Goal: Task Accomplishment & Management: Manage account settings

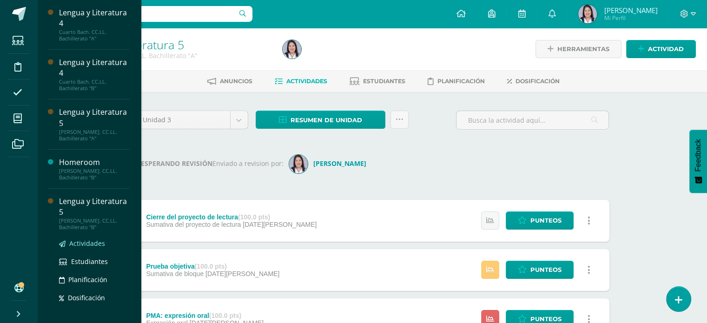
click at [90, 242] on span "Actividades" at bounding box center [87, 243] width 36 height 9
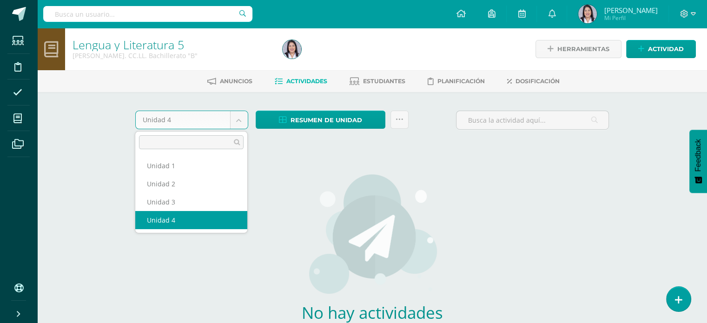
click at [246, 119] on body "Estudiantes Disciplina Asistencia Mis cursos Archivos Soporte Ayuda Reportar un…" at bounding box center [353, 199] width 707 height 399
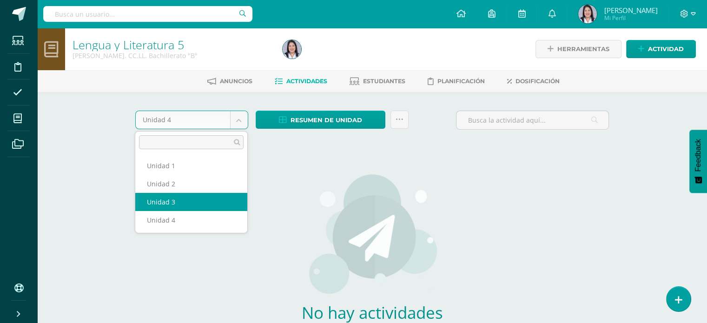
select select "Unidad 3"
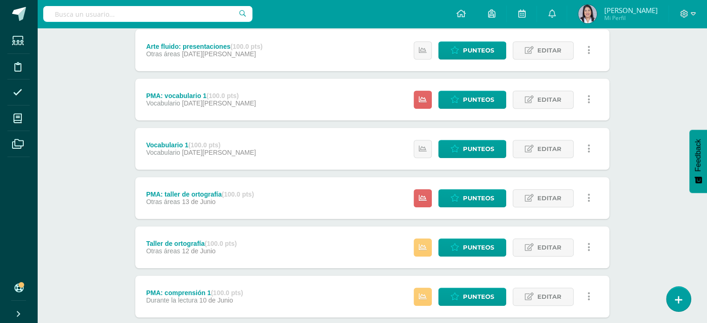
scroll to position [620, 0]
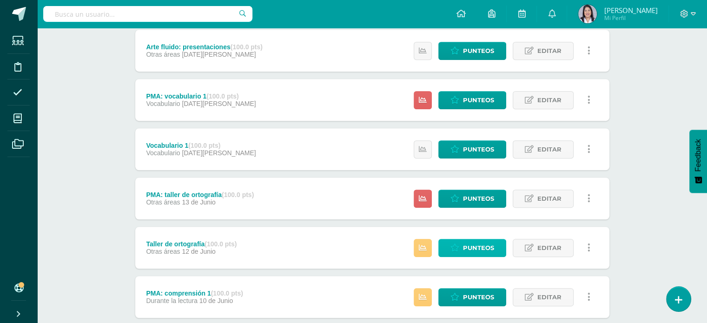
click at [478, 244] on span "Punteos" at bounding box center [478, 247] width 31 height 17
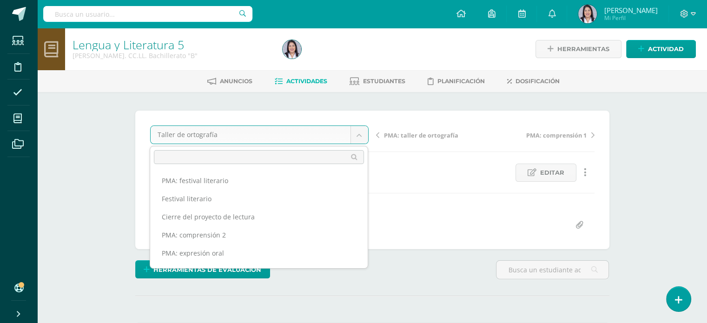
scroll to position [121, 0]
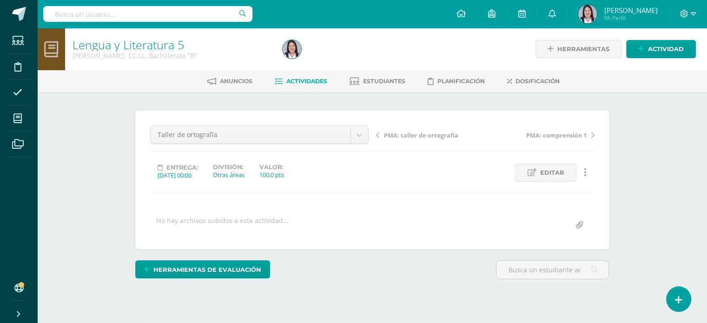
click at [427, 135] on span "PMA: taller de ortografía" at bounding box center [421, 135] width 74 height 8
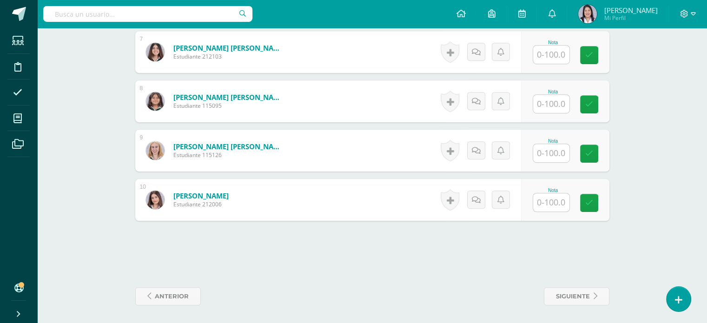
scroll to position [587, 0]
click at [557, 203] on input "text" at bounding box center [551, 202] width 36 height 18
type input "100"
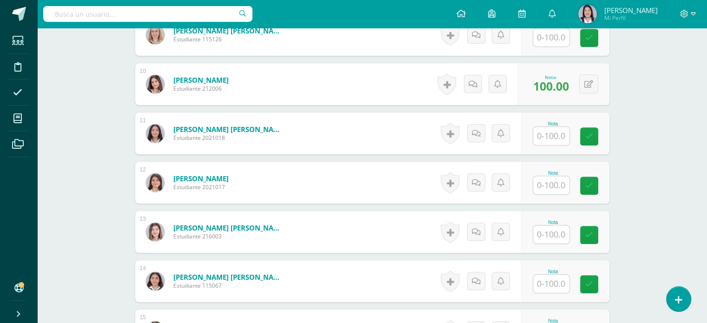
scroll to position [702, 0]
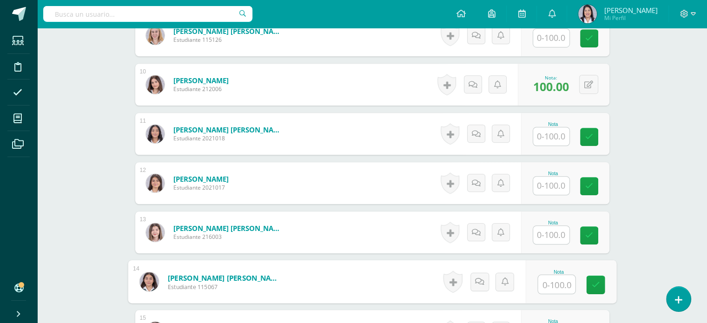
click at [556, 278] on input "text" at bounding box center [555, 284] width 37 height 19
type input "100"
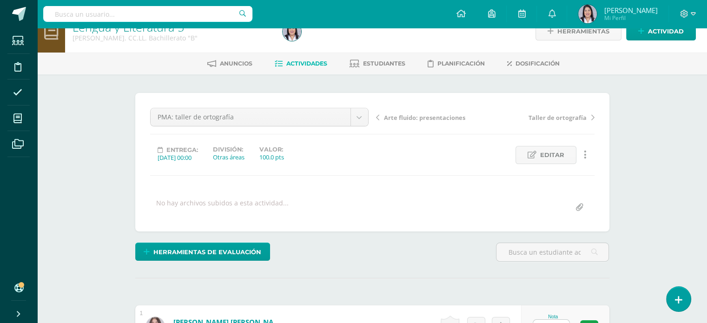
scroll to position [0, 0]
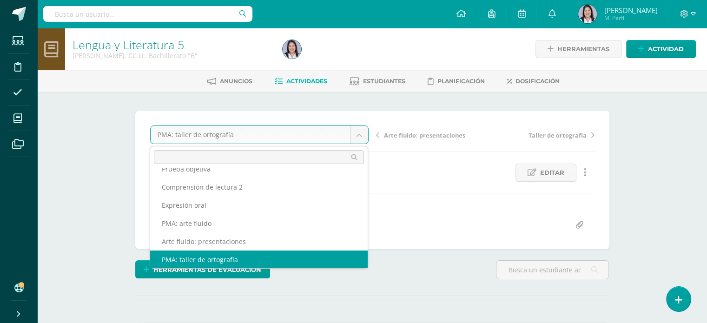
scroll to position [94, 0]
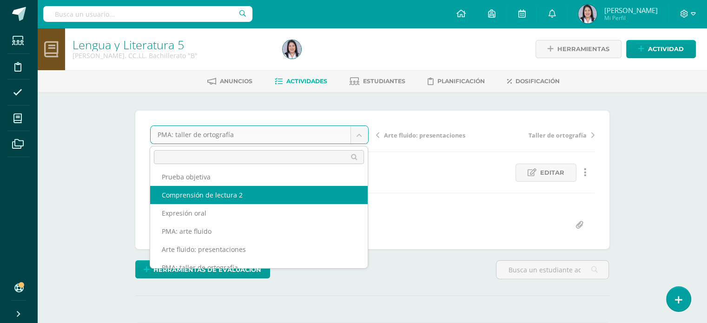
select select "/dashboard/teacher/grade-activity/257654/"
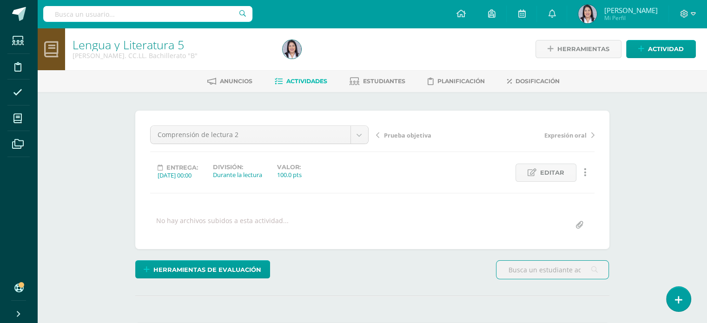
scroll to position [0, 0]
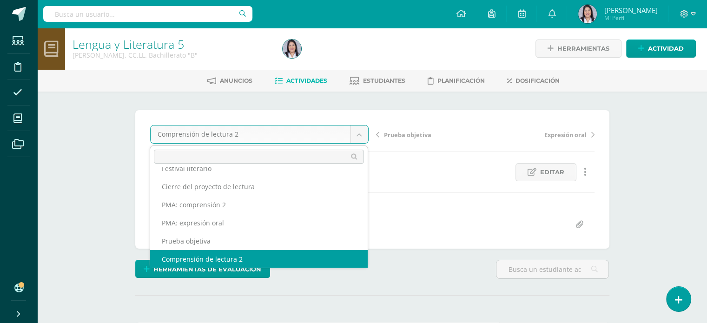
scroll to position [22, 0]
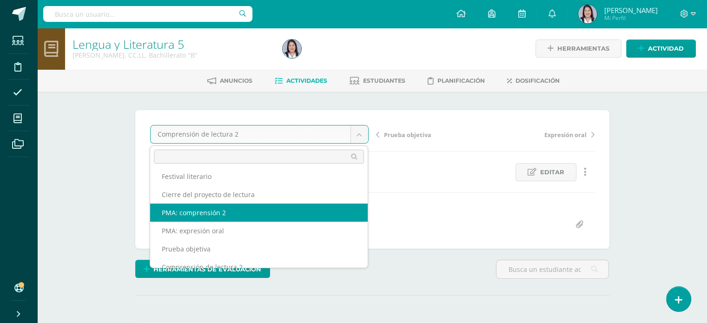
select select "/dashboard/teacher/grade-activity/257658/"
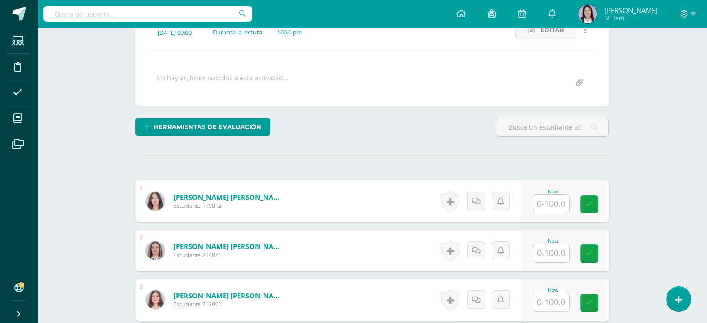
scroll to position [143, 0]
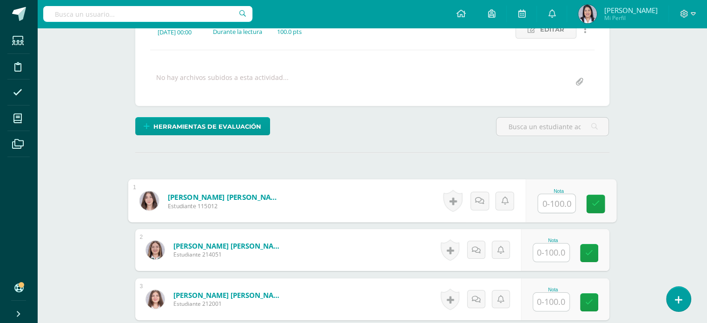
click at [549, 199] on input "text" at bounding box center [555, 203] width 37 height 19
type input "100"
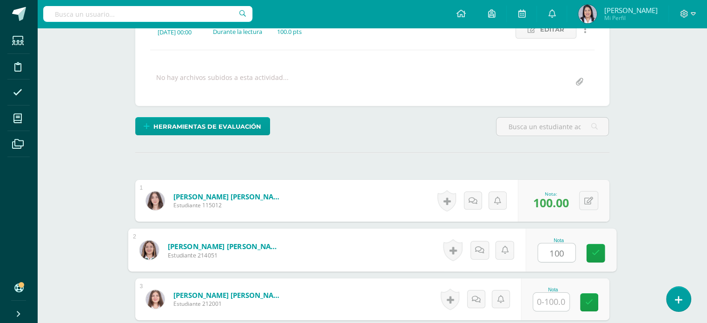
type input "100"
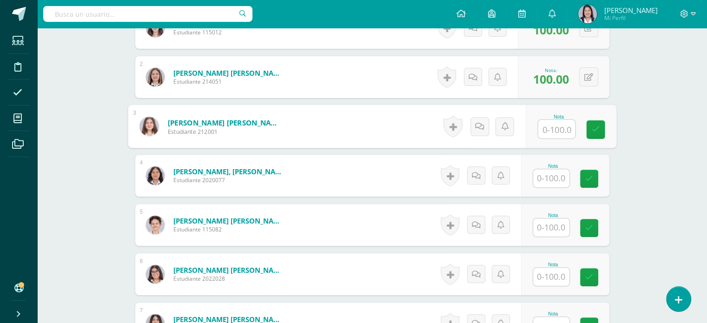
scroll to position [342, 0]
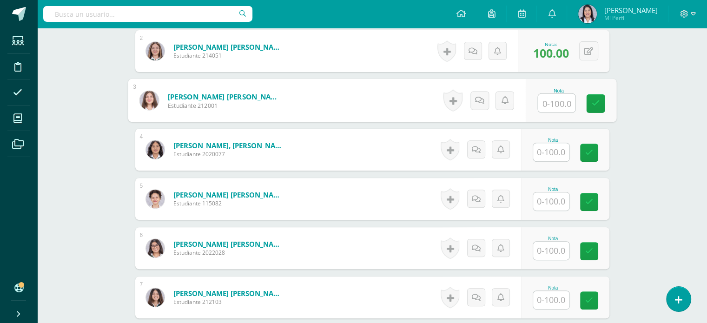
click at [560, 246] on input "text" at bounding box center [551, 251] width 36 height 18
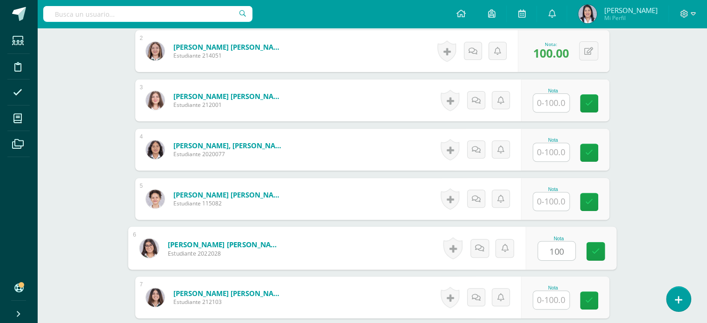
type input "100"
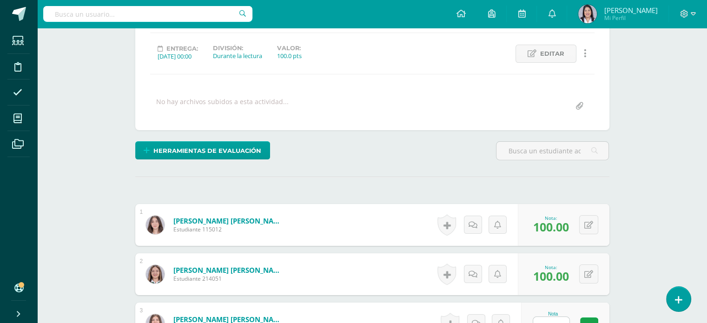
scroll to position [0, 0]
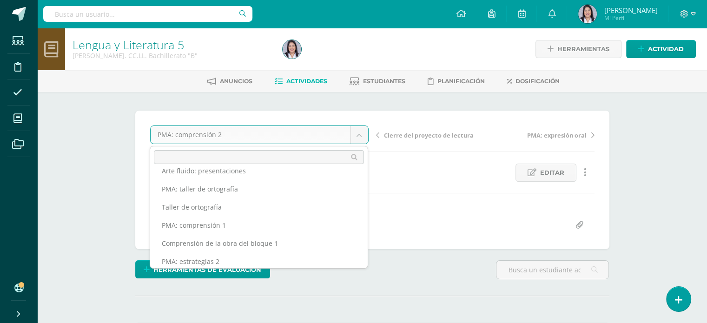
scroll to position [183, 0]
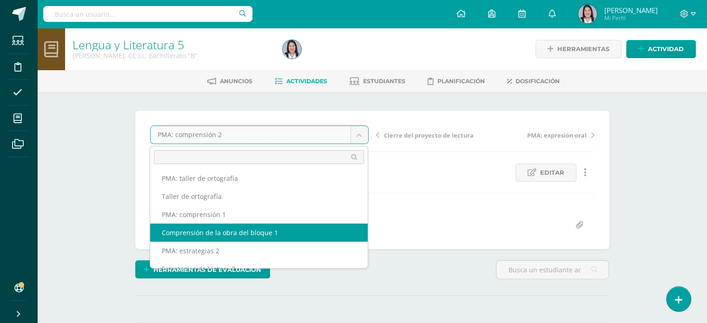
select select "/dashboard/teacher/grade-activity/256903/"
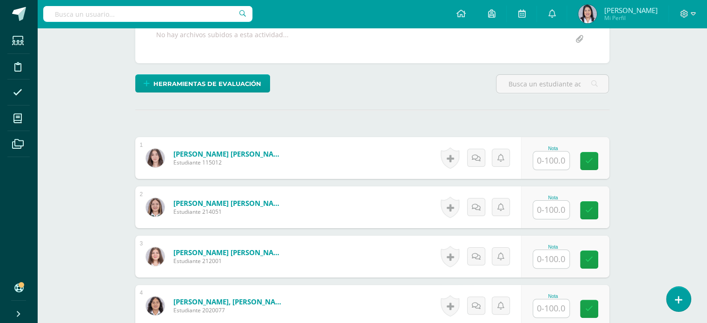
scroll to position [186, 0]
click at [560, 163] on input "text" at bounding box center [555, 160] width 37 height 19
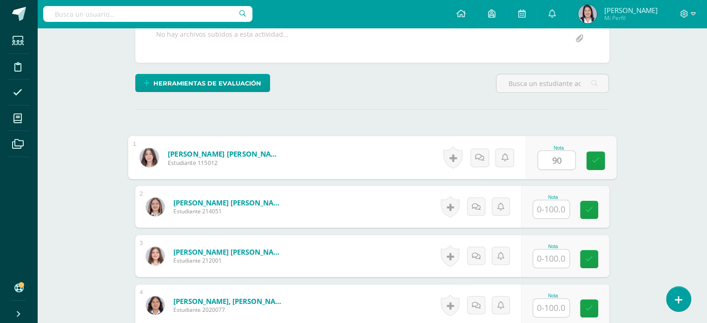
type input "90"
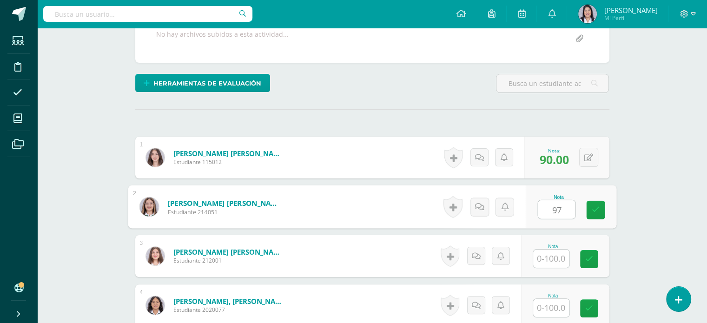
type input "97"
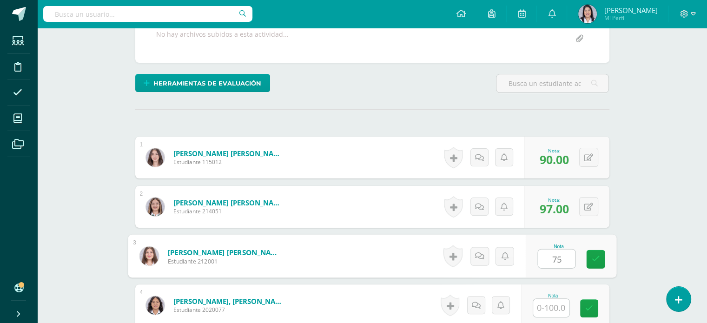
type input "75"
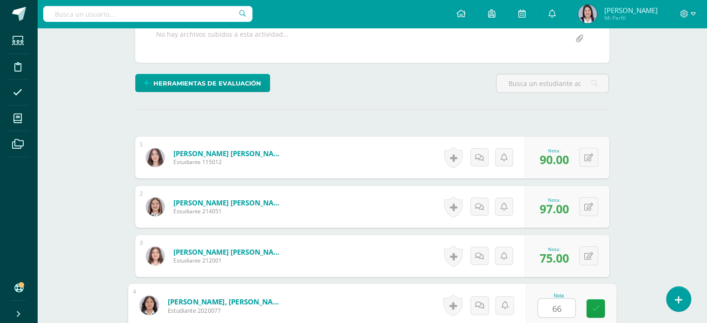
type input "66"
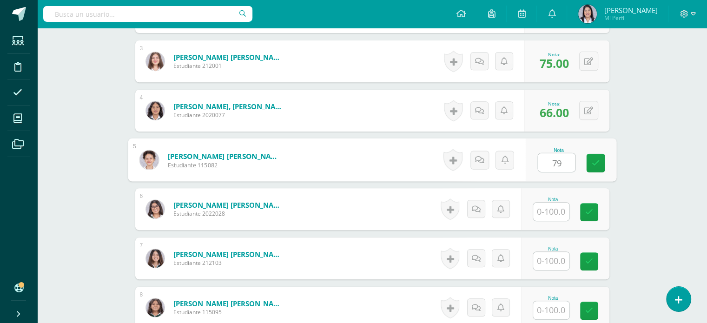
type input "79"
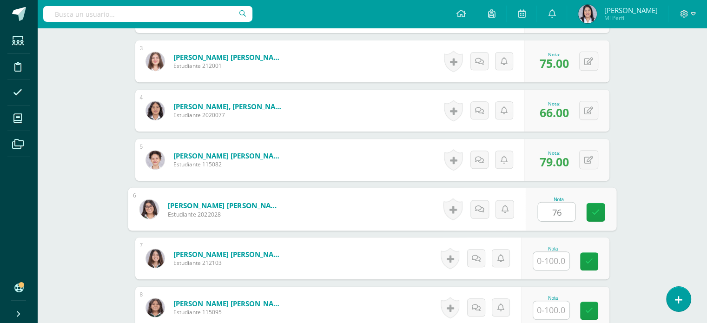
type input "76"
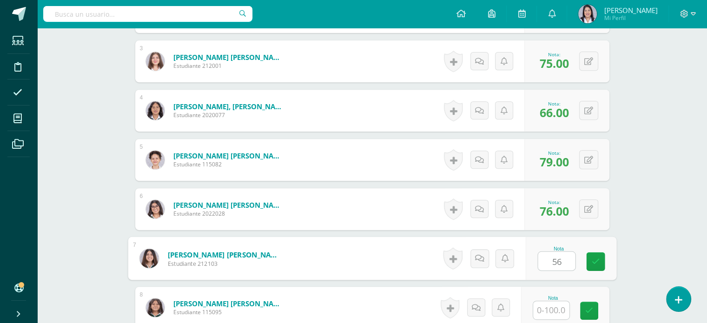
type input "56"
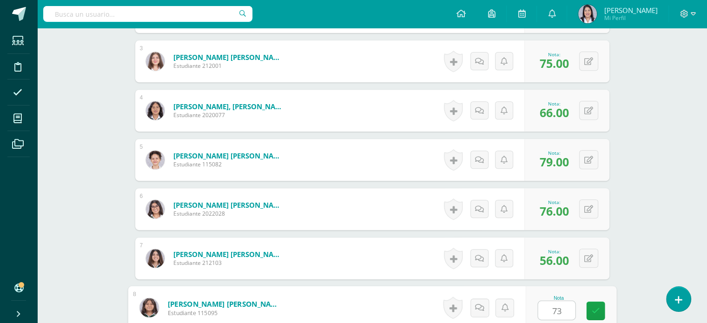
type input "73"
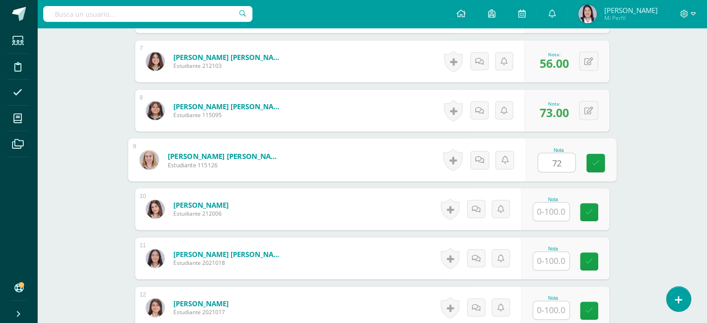
type input "72"
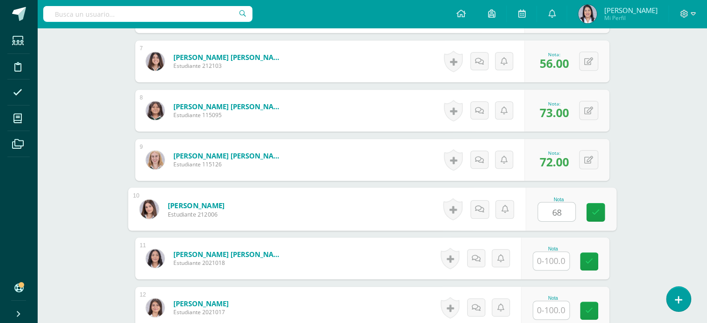
type input "68"
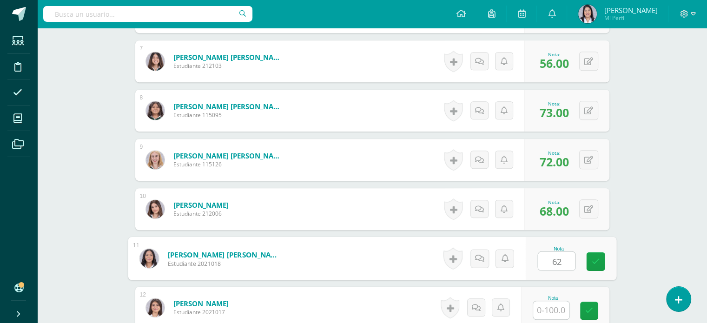
type input "62"
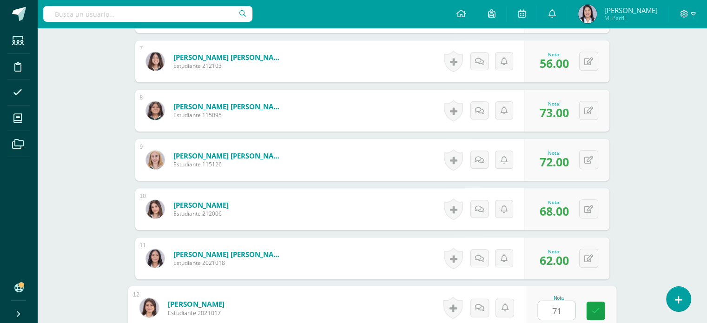
type input "71"
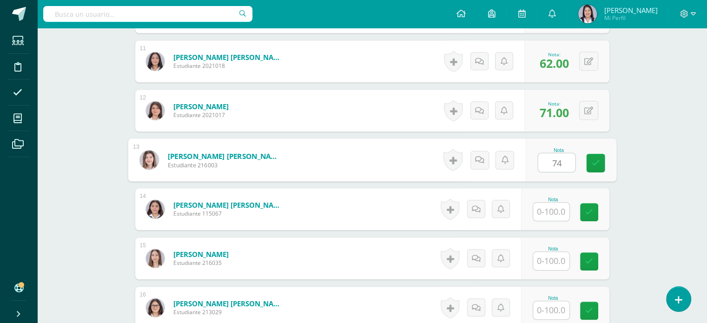
type input "74"
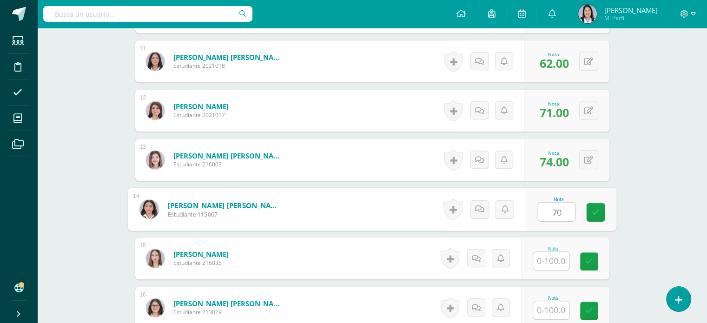
type input "70"
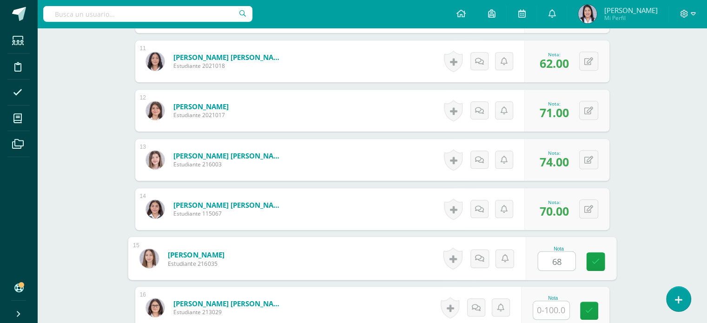
type input "68"
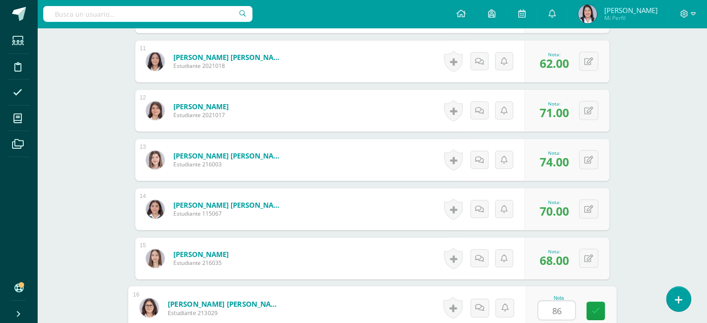
type input "86"
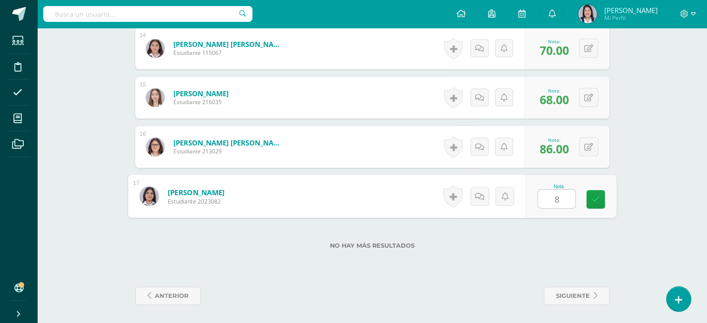
type input "83"
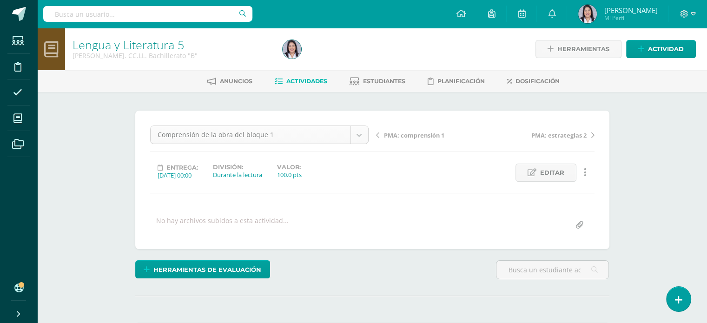
scroll to position [157, 0]
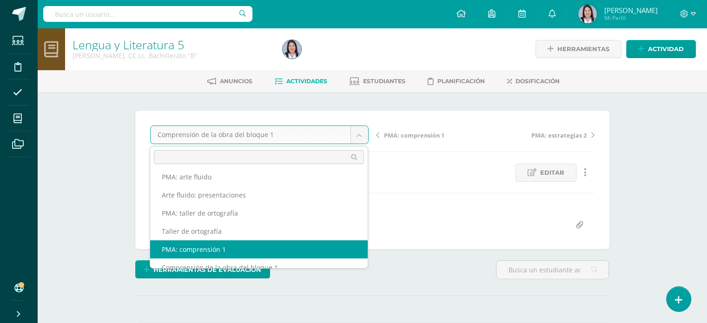
scroll to position [0, 0]
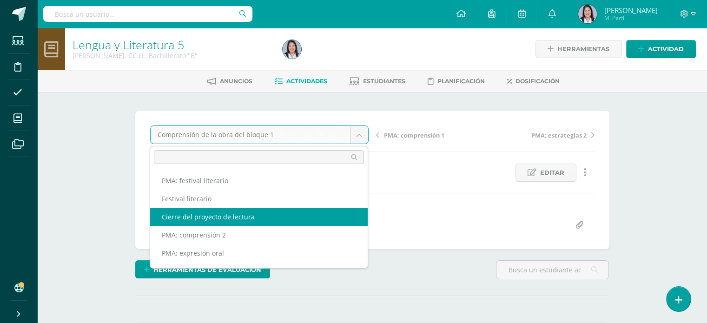
select select "/dashboard/teacher/grade-activity/257676/"
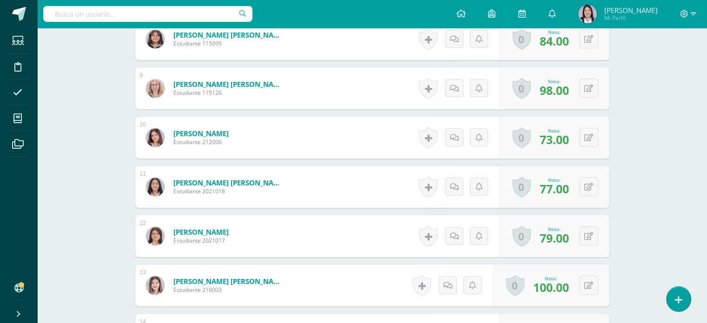
scroll to position [649, 0]
click at [590, 189] on icon at bounding box center [594, 187] width 9 height 8
type input "80"
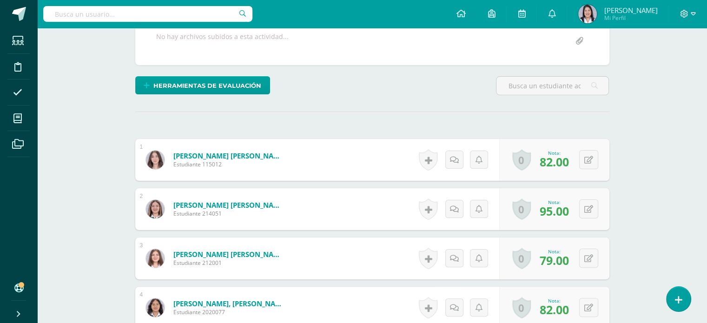
scroll to position [0, 0]
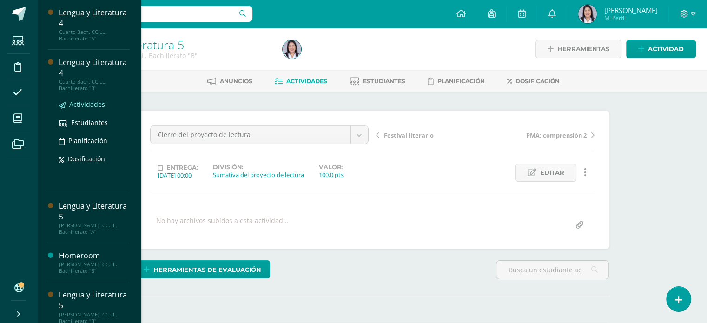
click at [89, 105] on span "Actividades" at bounding box center [87, 104] width 36 height 9
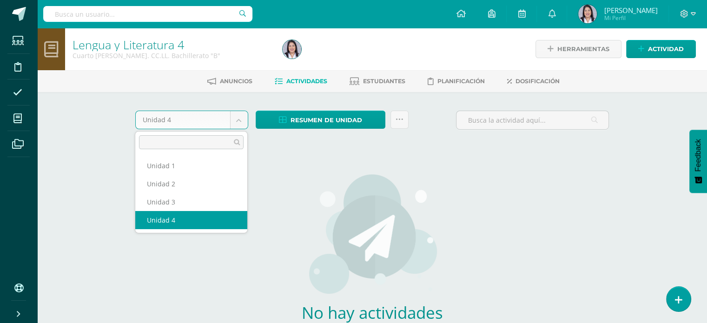
click at [241, 122] on body "Estudiantes Disciplina Asistencia Mis cursos Archivos Soporte Ayuda Reportar un…" at bounding box center [353, 199] width 707 height 399
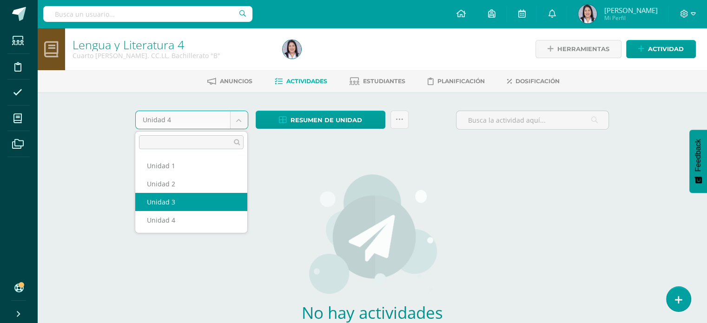
select select "Unidad 3"
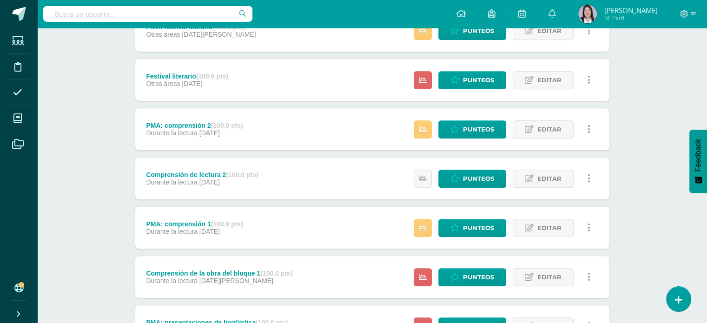
scroll to position [509, 0]
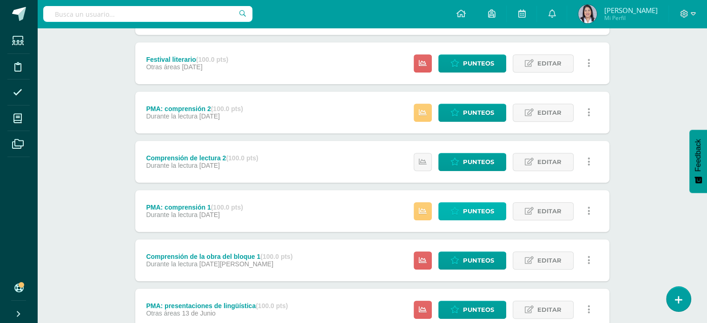
click at [476, 215] on span "Punteos" at bounding box center [478, 211] width 31 height 17
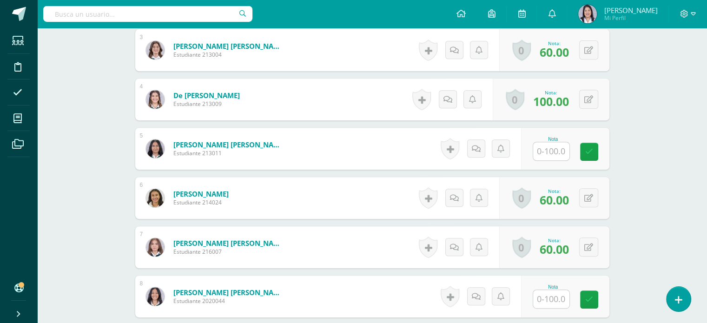
scroll to position [411, 0]
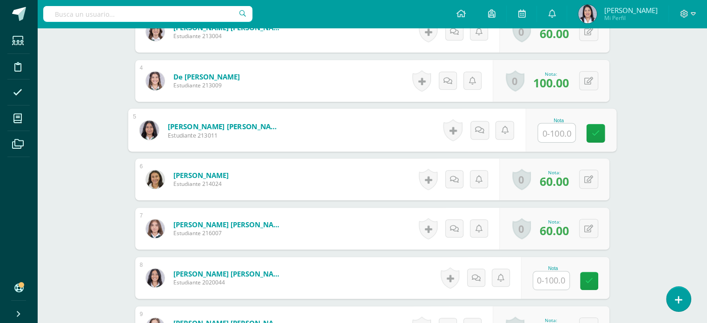
click at [560, 133] on input "text" at bounding box center [555, 133] width 37 height 19
type input "60"
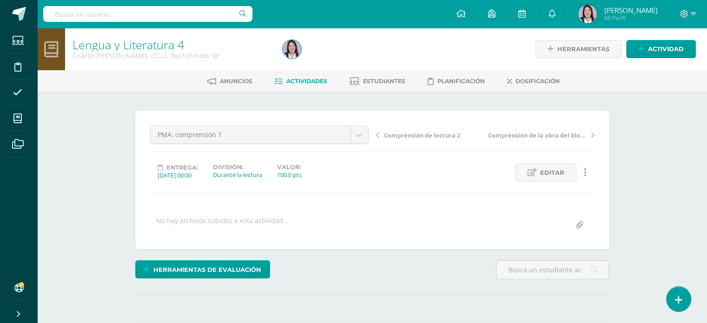
scroll to position [35, 0]
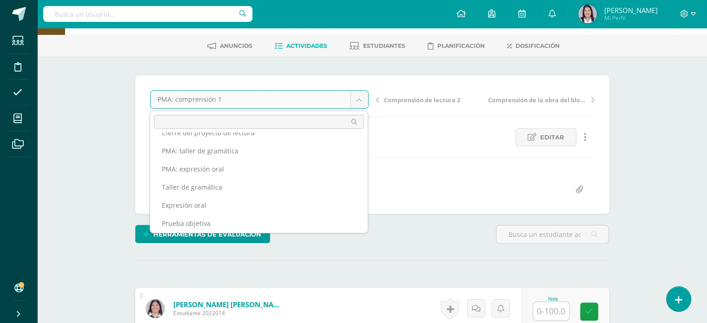
scroll to position [8, 0]
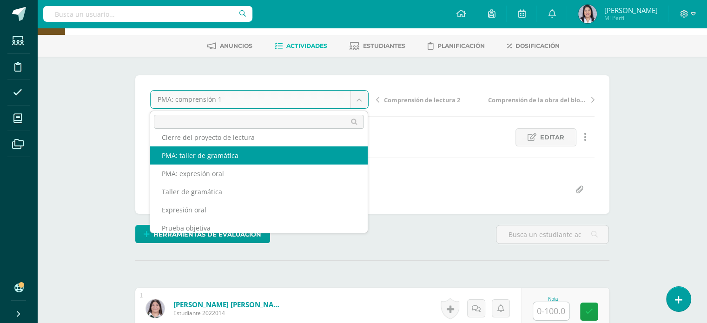
select select "/dashboard/teacher/grade-activity/257669/"
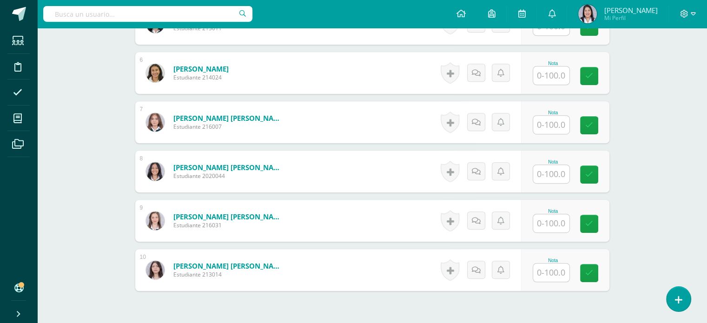
scroll to position [517, 0]
click at [546, 224] on input "text" at bounding box center [551, 224] width 36 height 18
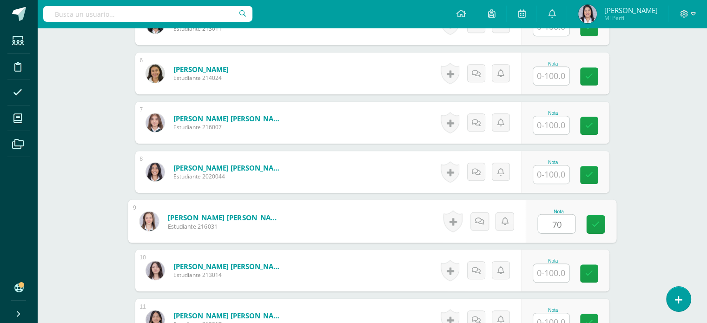
type input "70"
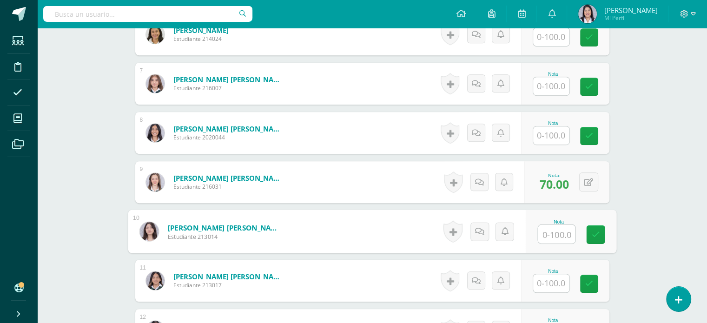
scroll to position [556, 0]
click at [557, 282] on input "text" at bounding box center [551, 283] width 36 height 18
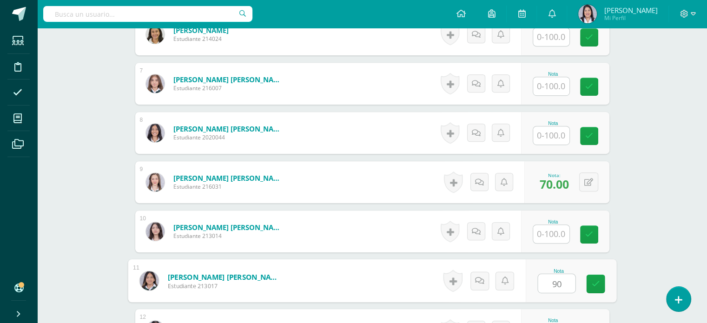
type input "90"
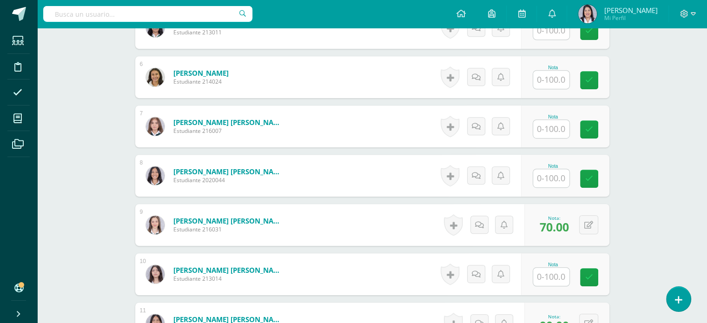
scroll to position [505, 0]
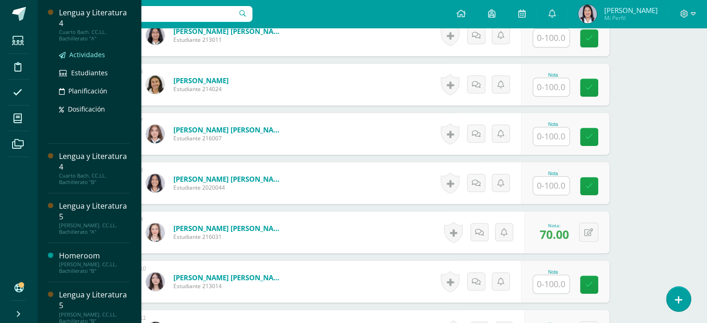
click at [92, 53] on span "Actividades" at bounding box center [87, 54] width 36 height 9
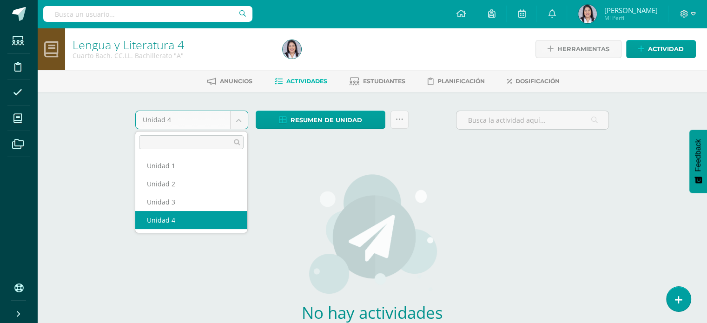
click at [236, 119] on body "Estudiantes Disciplina Asistencia Mis cursos Archivos Soporte Ayuda Reportar un…" at bounding box center [353, 199] width 707 height 399
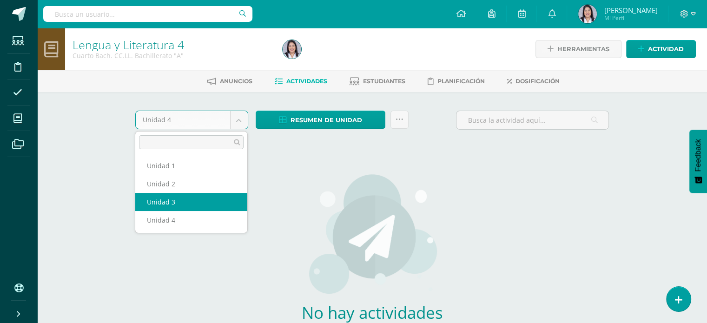
select select "Unidad 3"
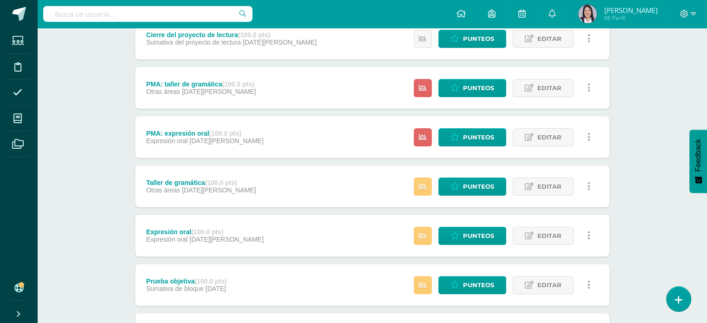
scroll to position [174, 0]
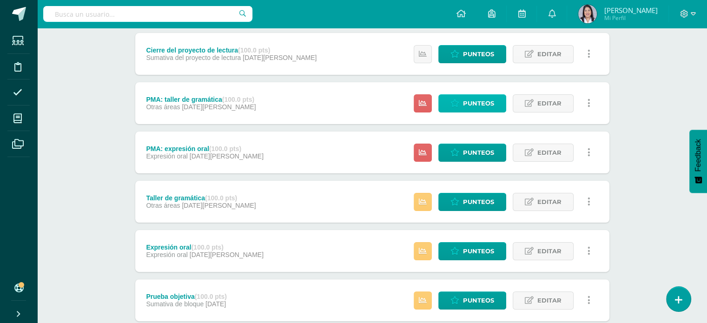
click at [490, 104] on span "Punteos" at bounding box center [478, 103] width 31 height 17
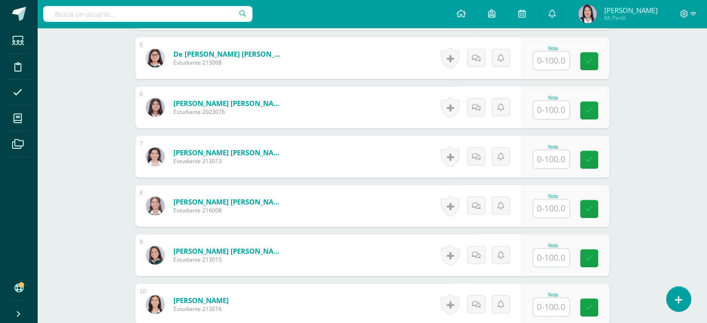
scroll to position [587, 0]
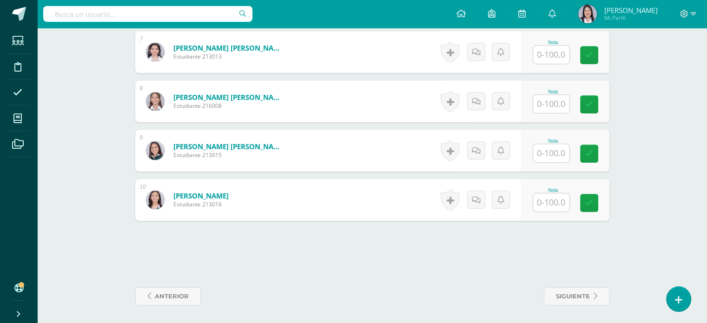
click at [553, 156] on input "text" at bounding box center [551, 153] width 36 height 18
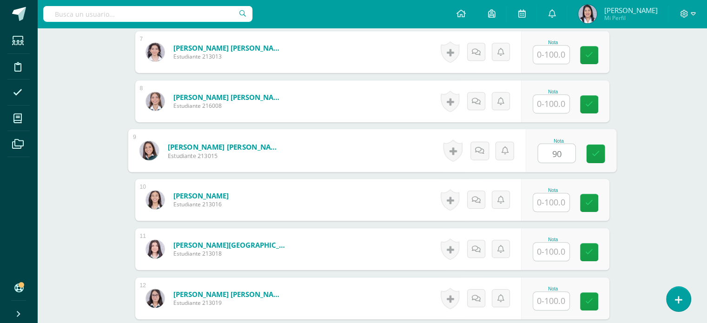
type input "90"
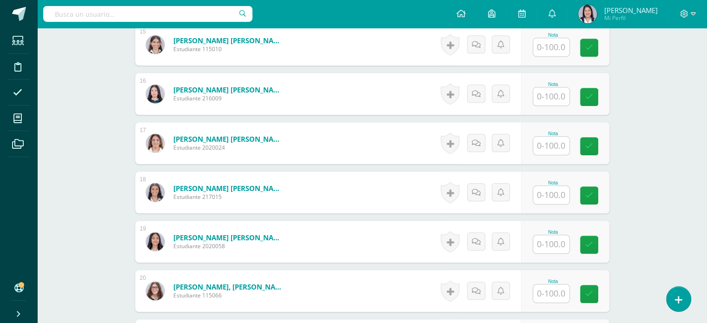
scroll to position [989, 0]
click at [550, 289] on input "text" at bounding box center [551, 293] width 36 height 18
type input "90"
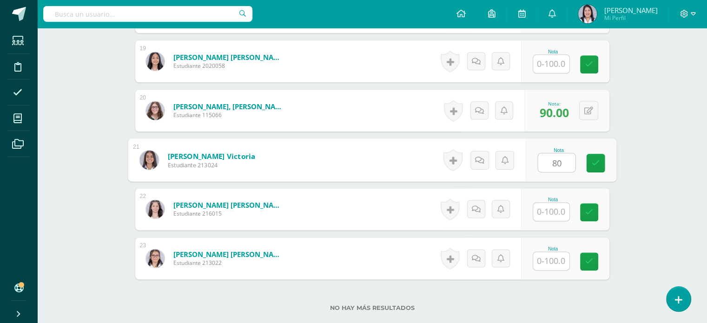
type input "80"
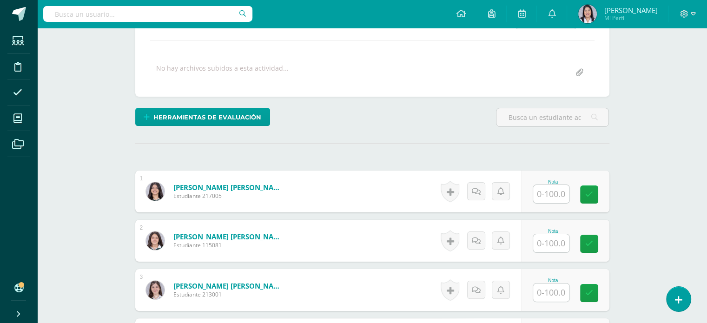
scroll to position [190, 0]
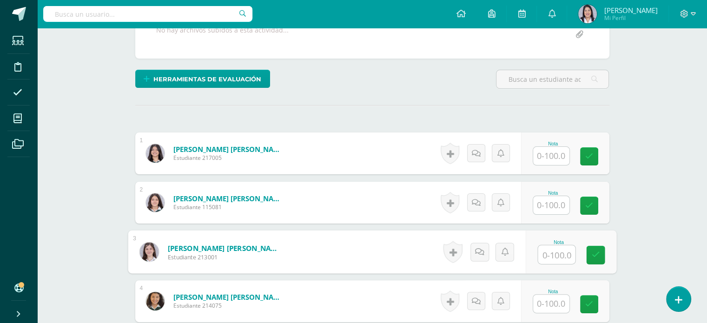
click at [560, 253] on input "text" at bounding box center [555, 254] width 37 height 19
type input "90"
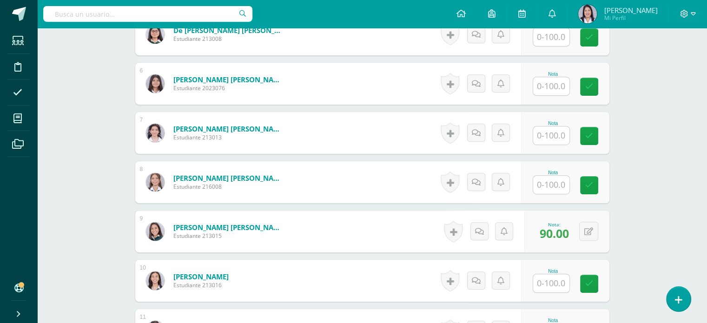
scroll to position [505, 0]
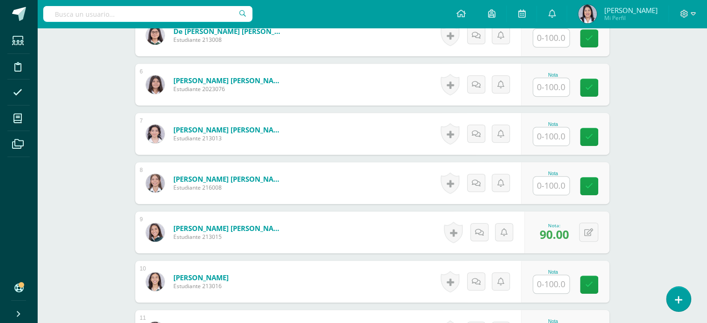
click at [554, 275] on input "text" at bounding box center [551, 284] width 36 height 18
click at [554, 275] on input "text" at bounding box center [555, 284] width 37 height 19
type input "70"
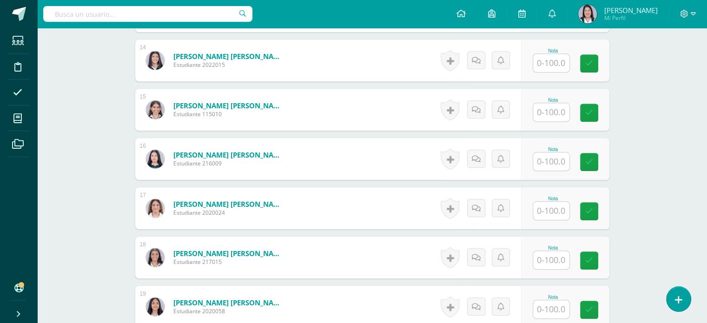
scroll to position [937, 0]
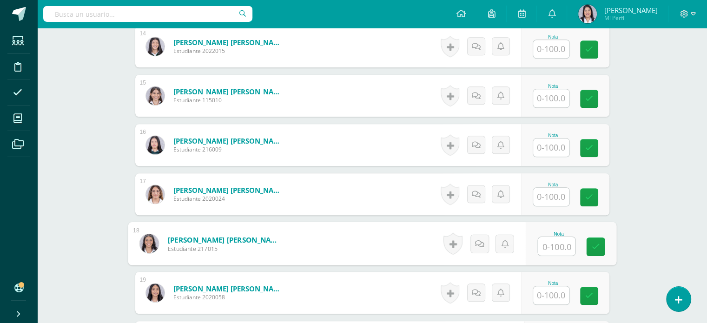
click at [547, 247] on input "text" at bounding box center [555, 246] width 37 height 19
type input "90"
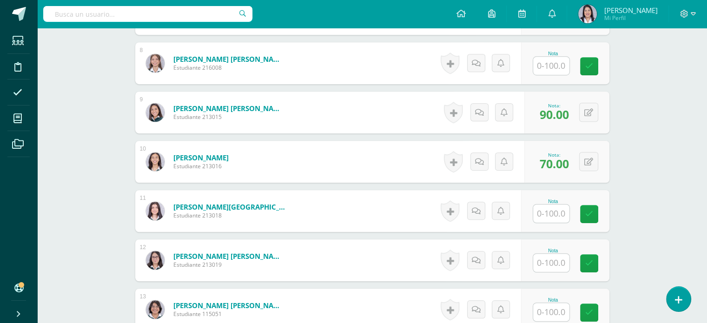
scroll to position [591, 0]
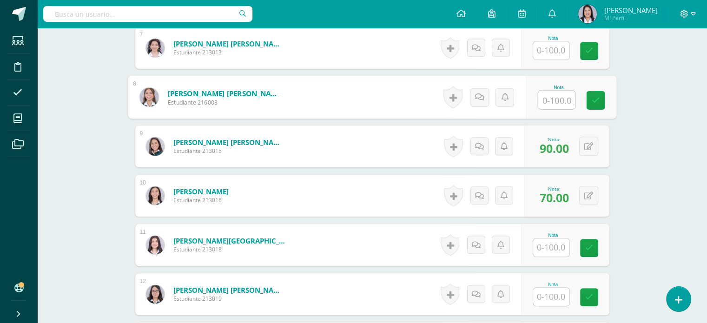
click at [543, 92] on input "text" at bounding box center [555, 100] width 37 height 19
type input "80"
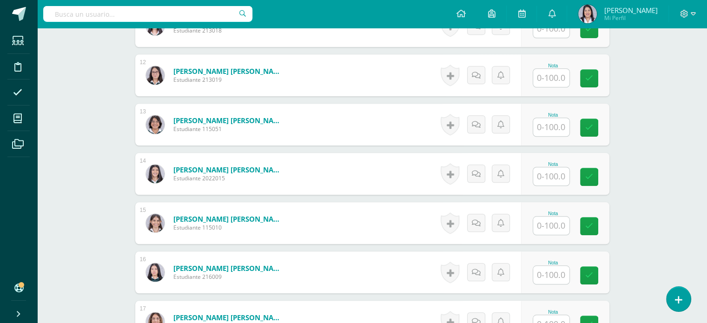
scroll to position [794, 0]
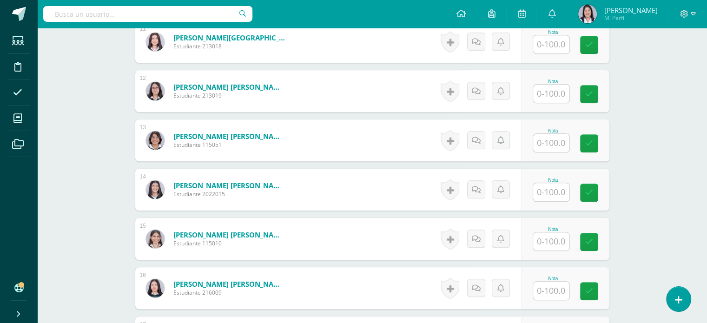
click at [544, 195] on input "text" at bounding box center [551, 192] width 36 height 18
type input "90"
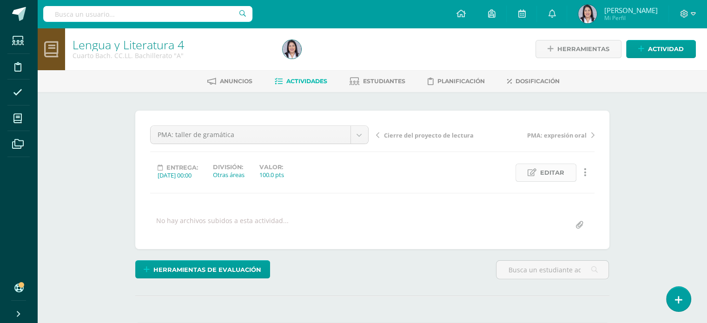
scroll to position [208, 0]
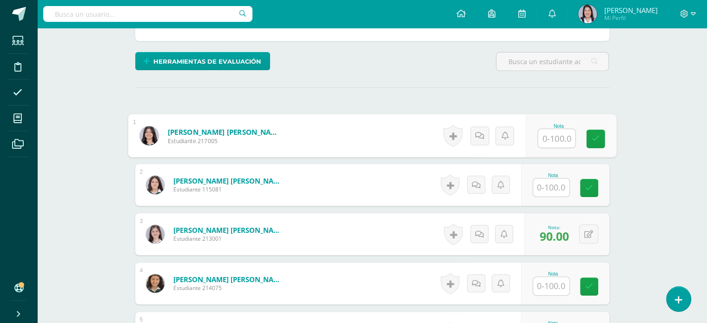
click at [551, 143] on input "text" at bounding box center [555, 138] width 37 height 19
type input "80"
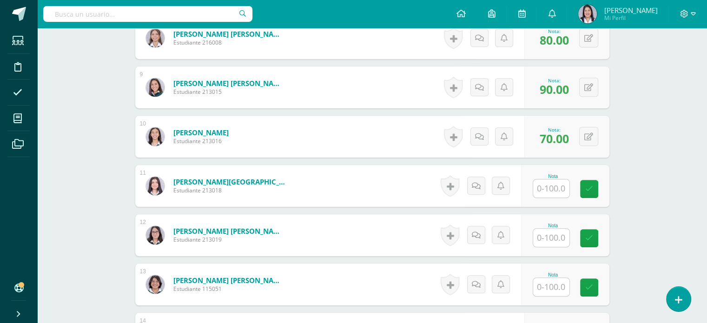
scroll to position [651, 0]
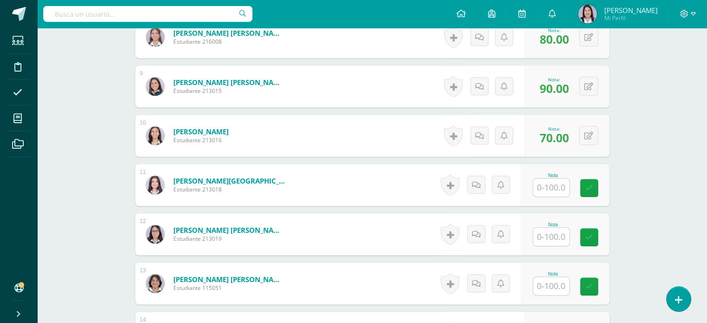
click at [545, 231] on input "text" at bounding box center [551, 237] width 36 height 18
type input "80"
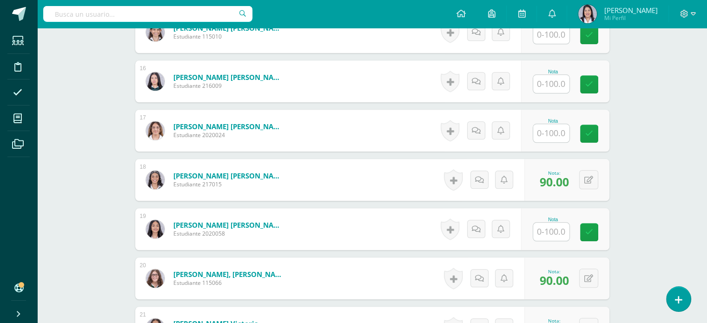
scroll to position [1001, 0]
click at [550, 226] on input "text" at bounding box center [551, 232] width 36 height 18
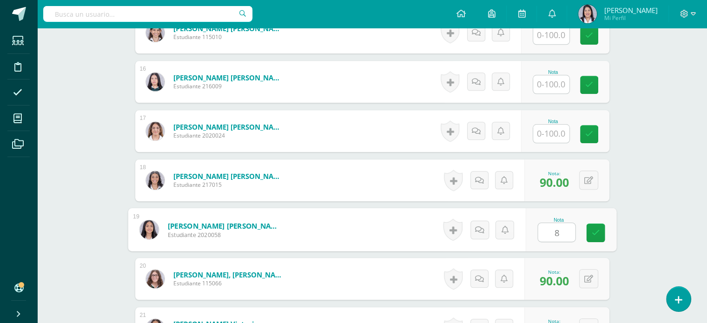
type input "80"
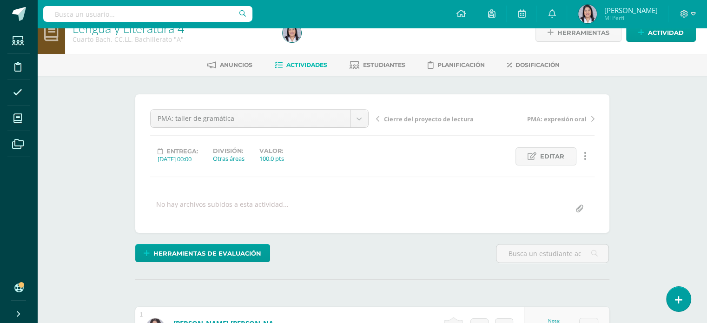
scroll to position [0, 0]
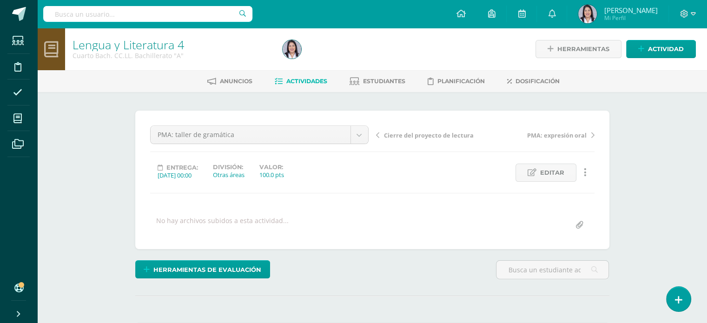
click at [300, 82] on span "Actividades" at bounding box center [306, 81] width 41 height 7
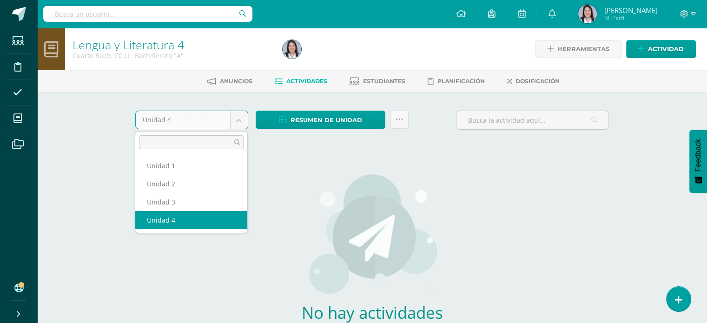
click at [236, 116] on body "Estudiantes Disciplina Asistencia Mis cursos Archivos Soporte Ayuda Reportar un…" at bounding box center [353, 199] width 707 height 399
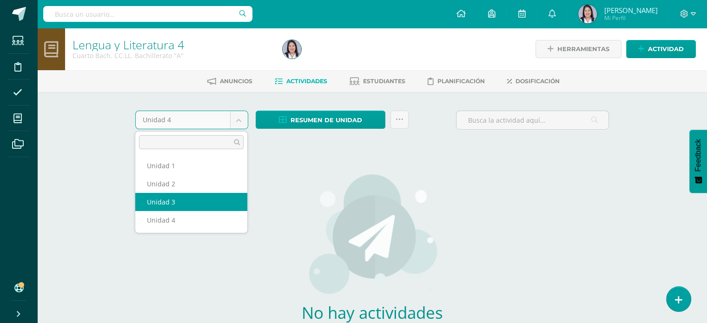
select select "Unidad 3"
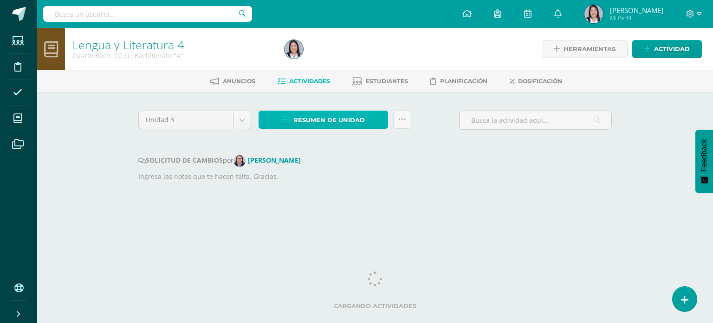
click at [340, 120] on span "Resumen de unidad" at bounding box center [330, 119] width 72 height 17
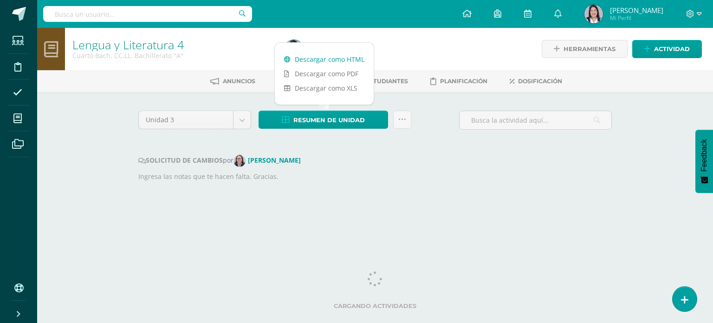
click at [350, 59] on link "Descargar como HTML" at bounding box center [324, 59] width 99 height 14
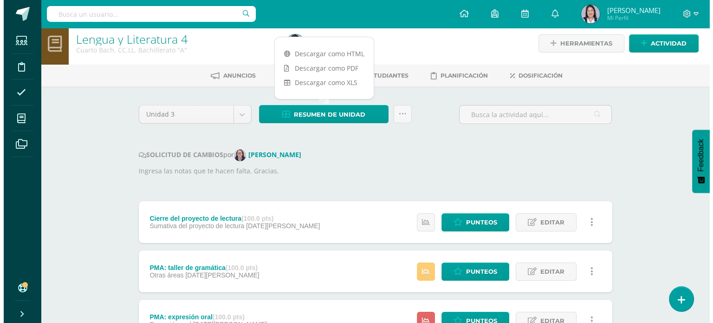
scroll to position [6, 0]
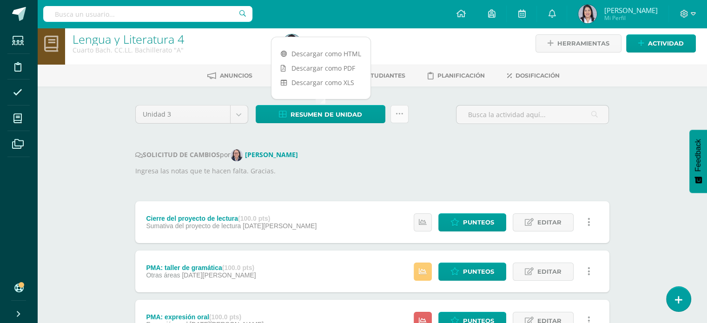
click at [402, 113] on icon at bounding box center [399, 114] width 8 height 8
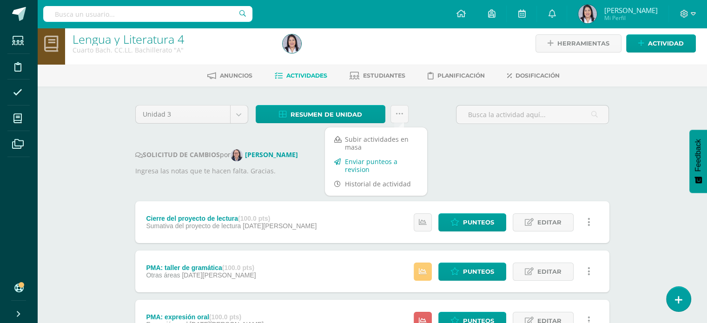
click at [389, 165] on link "Enviar punteos a revision" at bounding box center [376, 165] width 102 height 22
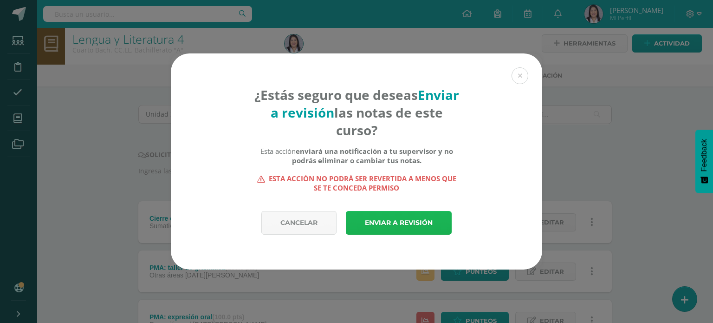
click at [404, 222] on link "Enviar a revisión" at bounding box center [399, 223] width 106 height 24
